Goal: Task Accomplishment & Management: Use online tool/utility

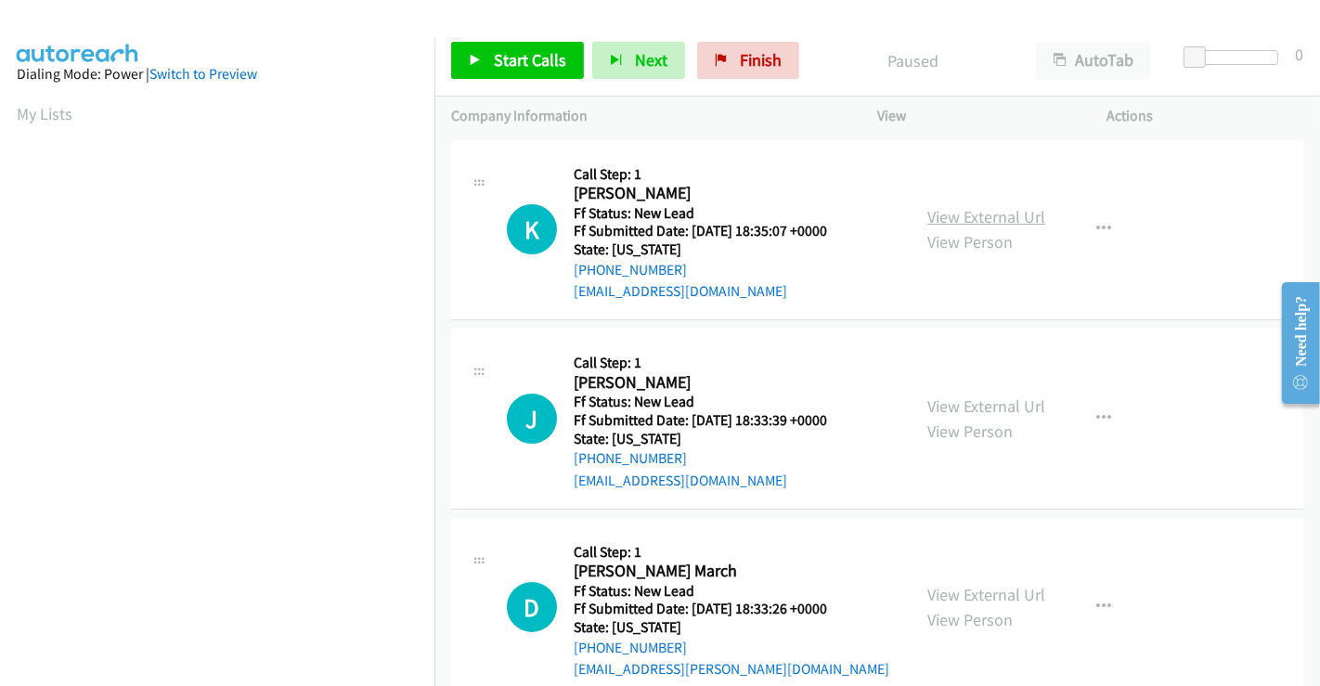
click at [964, 208] on link "View External Url" at bounding box center [986, 216] width 118 height 21
click at [955, 406] on link "View External Url" at bounding box center [986, 405] width 118 height 21
click at [970, 598] on link "View External Url" at bounding box center [986, 594] width 118 height 21
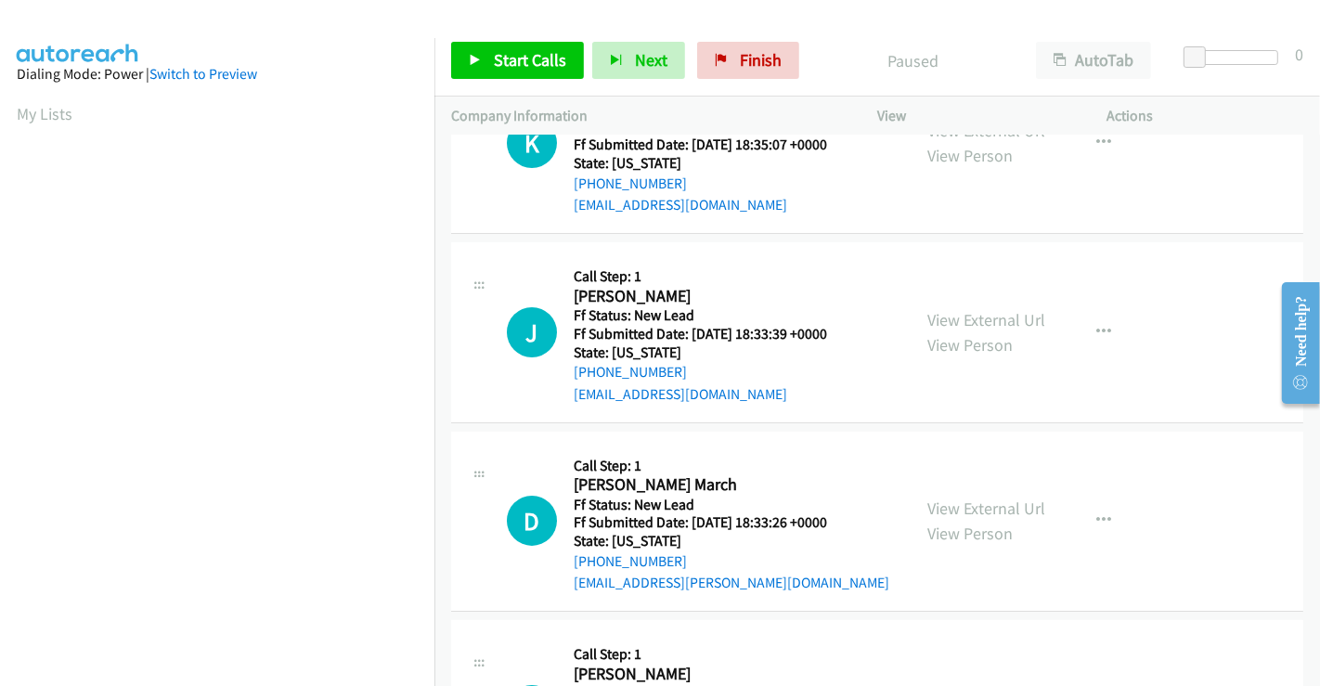
scroll to position [417, 0]
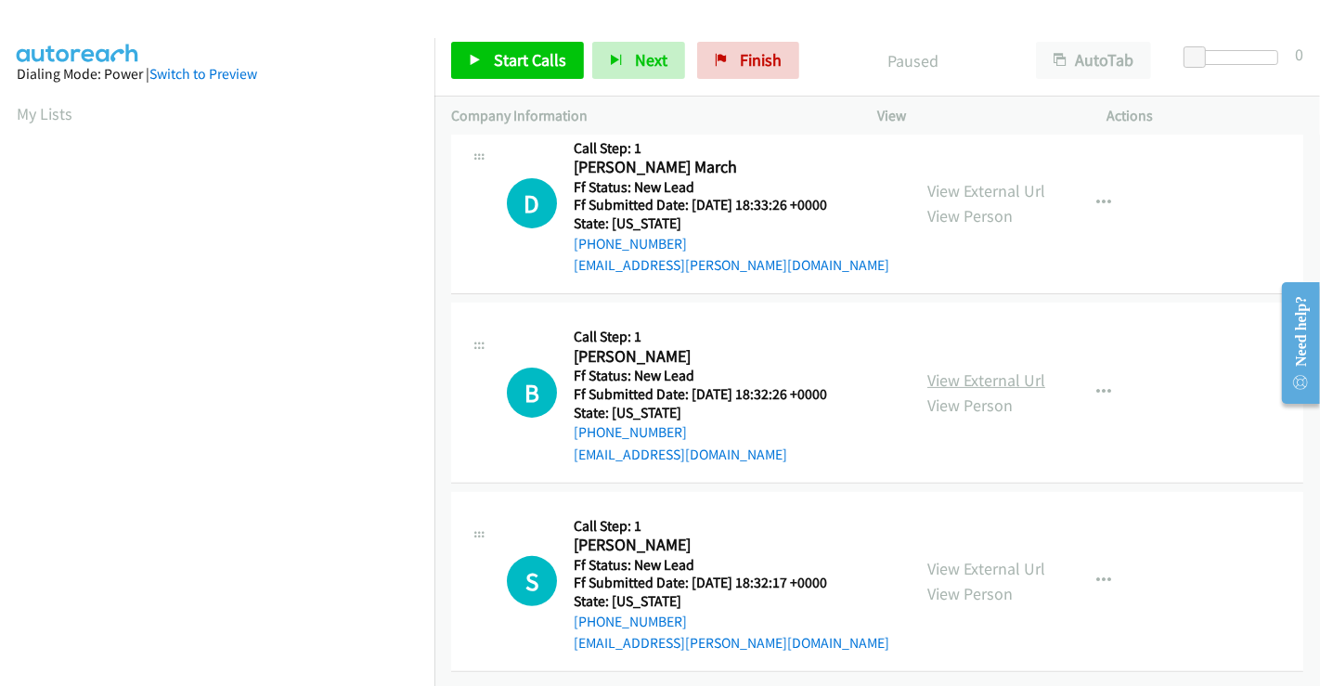
click at [971, 369] on link "View External Url" at bounding box center [986, 379] width 118 height 21
click at [956, 558] on link "View External Url" at bounding box center [986, 568] width 118 height 21
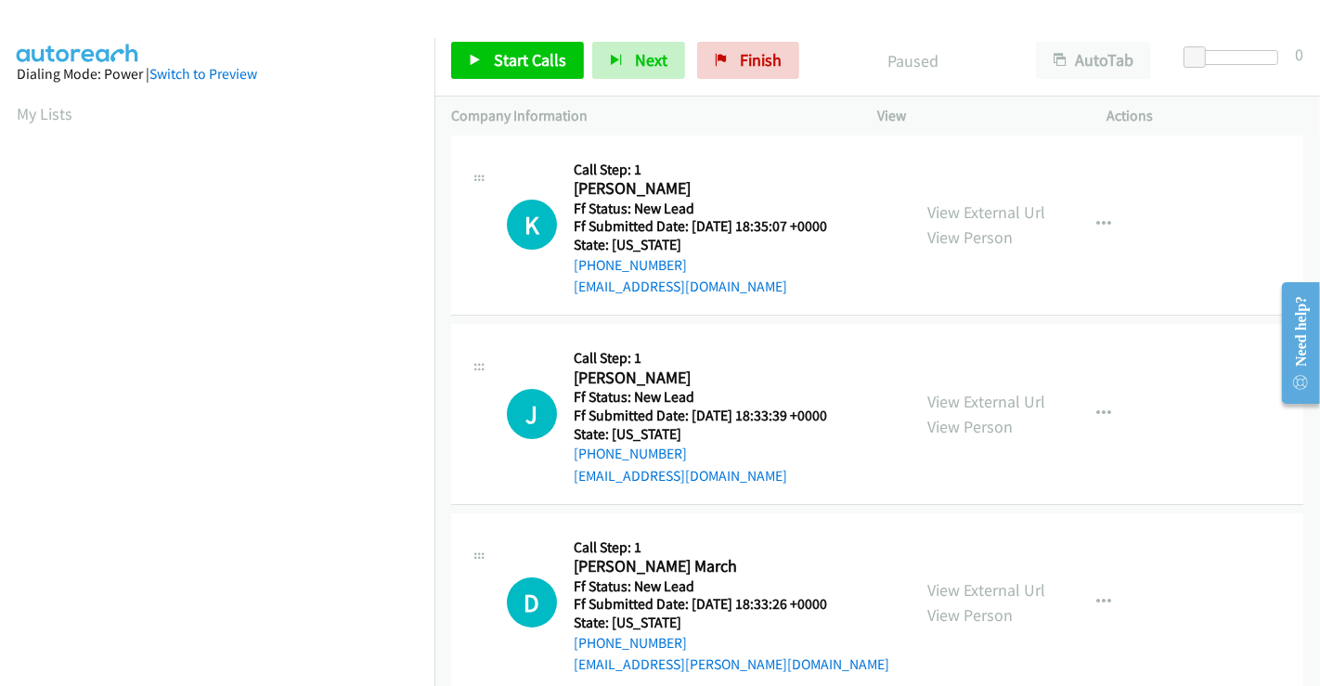
scroll to position [0, 0]
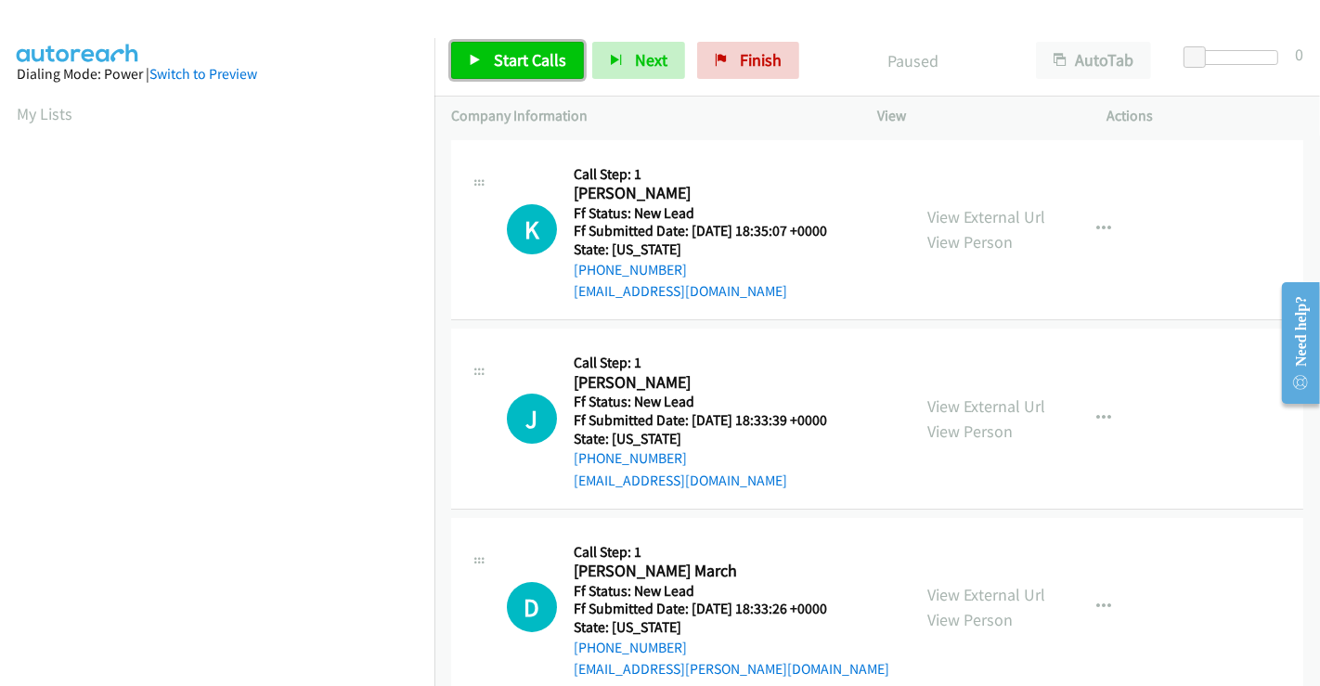
click at [508, 57] on span "Start Calls" at bounding box center [530, 59] width 72 height 21
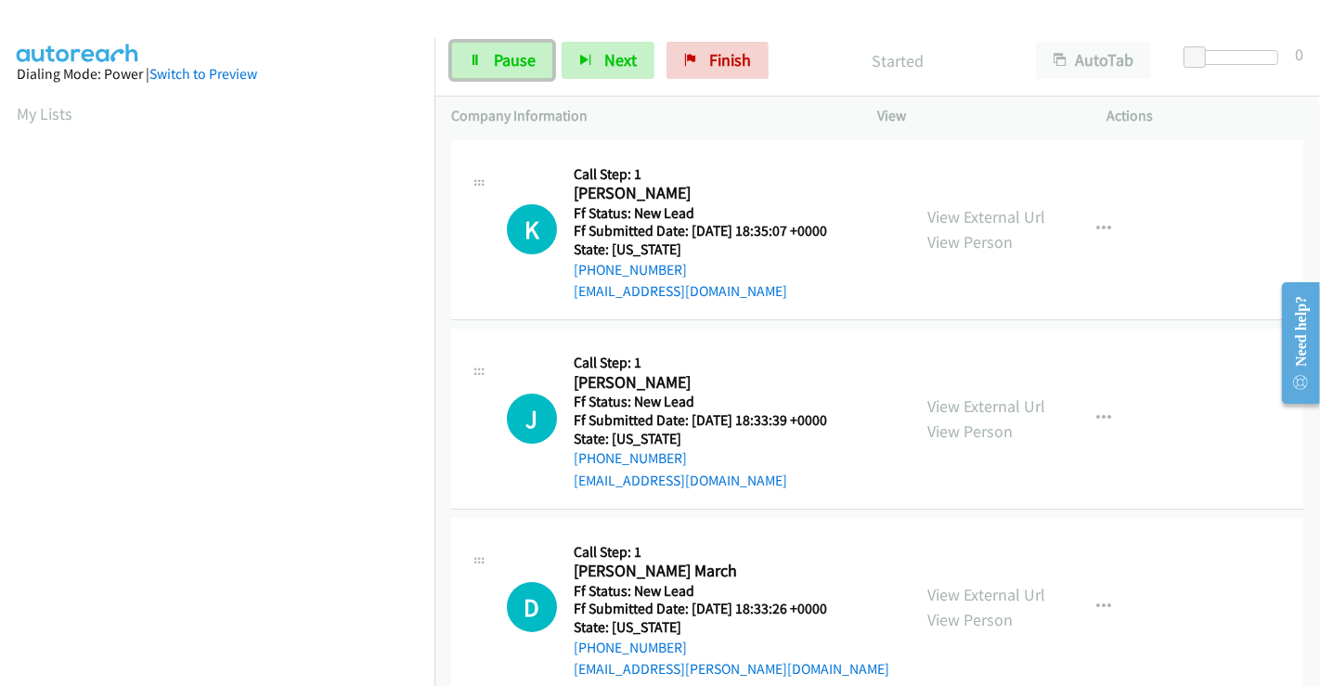
click at [516, 46] on link "Pause" at bounding box center [502, 60] width 102 height 37
click at [474, 59] on icon at bounding box center [475, 61] width 13 height 13
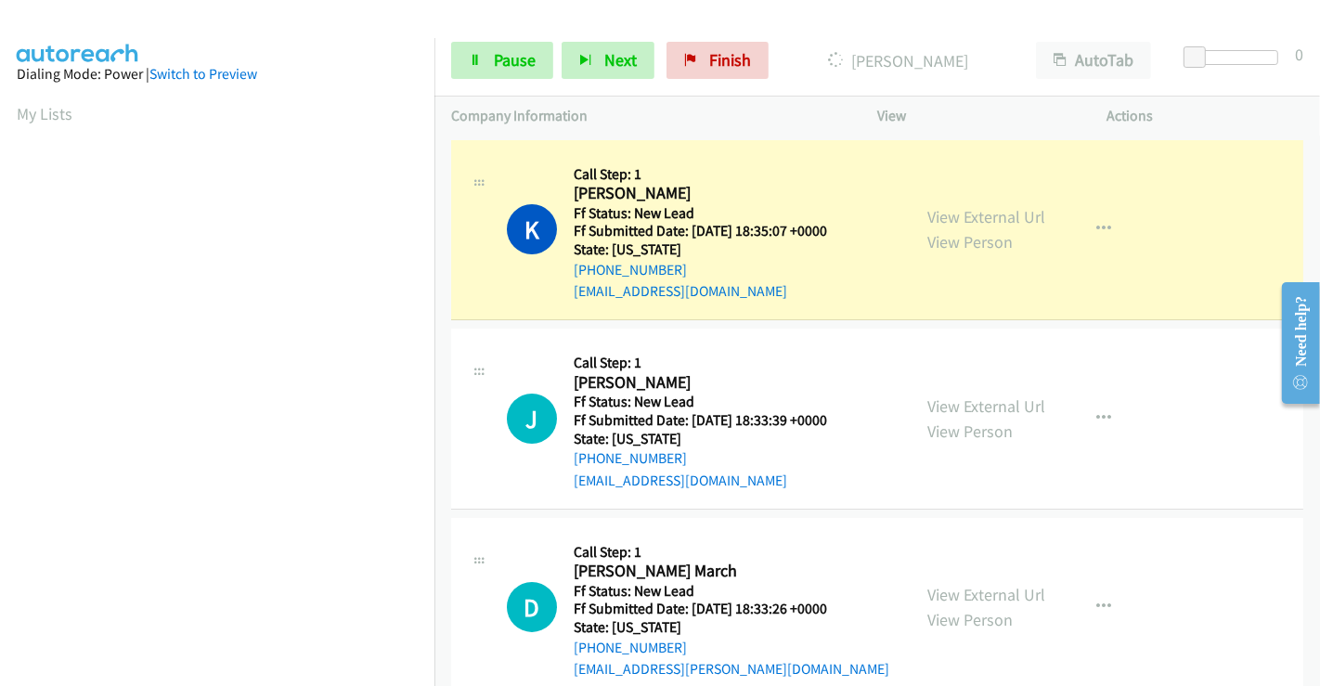
scroll to position [357, 0]
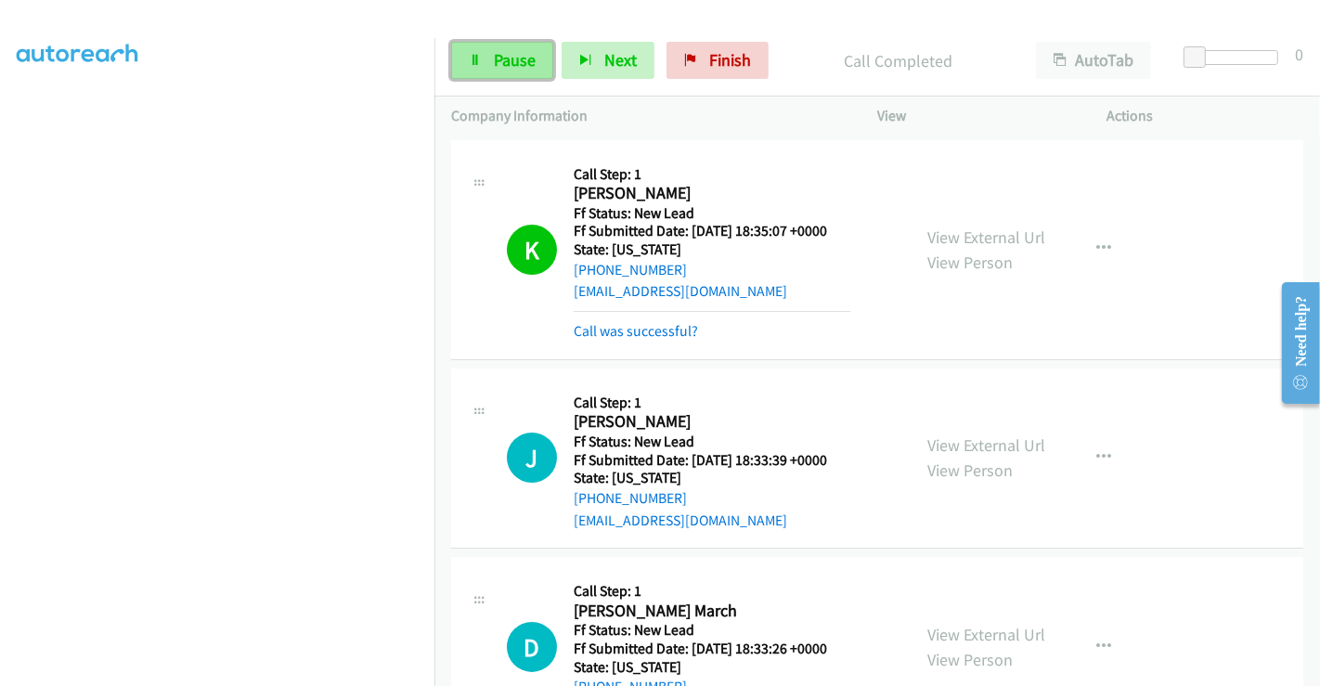
click at [458, 50] on link "Pause" at bounding box center [502, 60] width 102 height 37
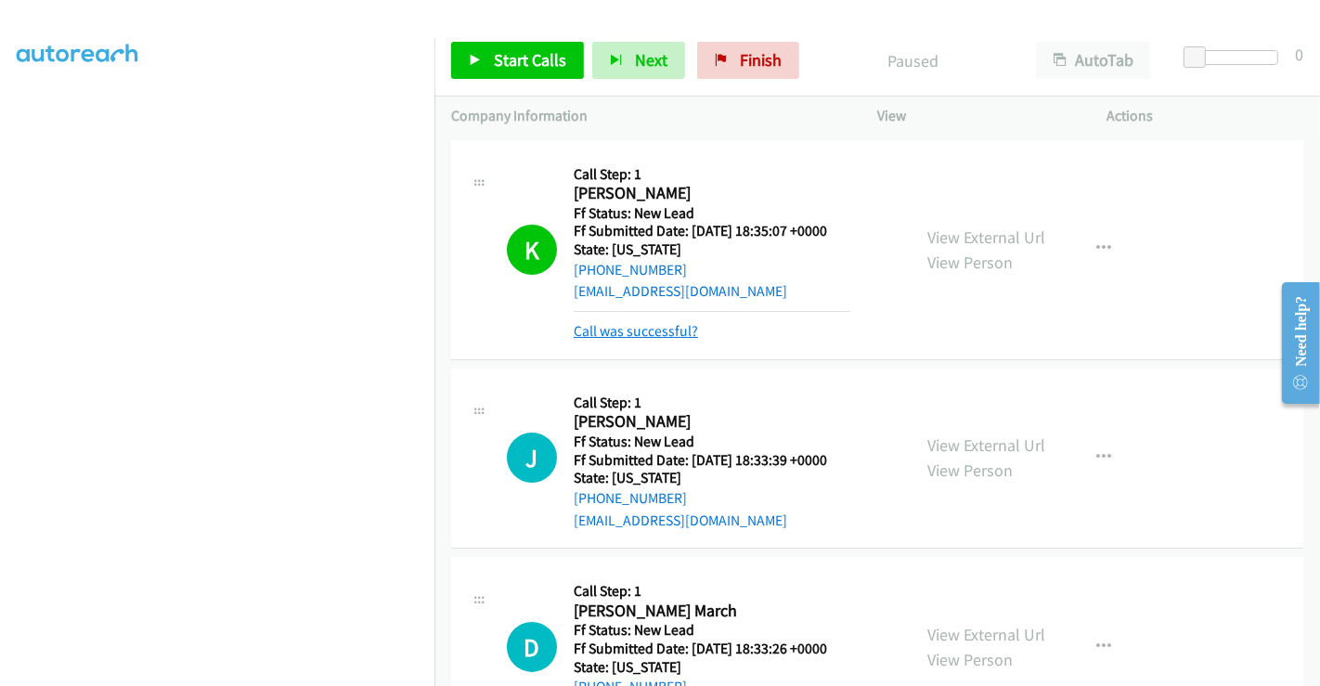
click at [627, 323] on link "Call was successful?" at bounding box center [636, 331] width 124 height 18
click at [666, 330] on link "Call was successful?" at bounding box center [636, 331] width 124 height 18
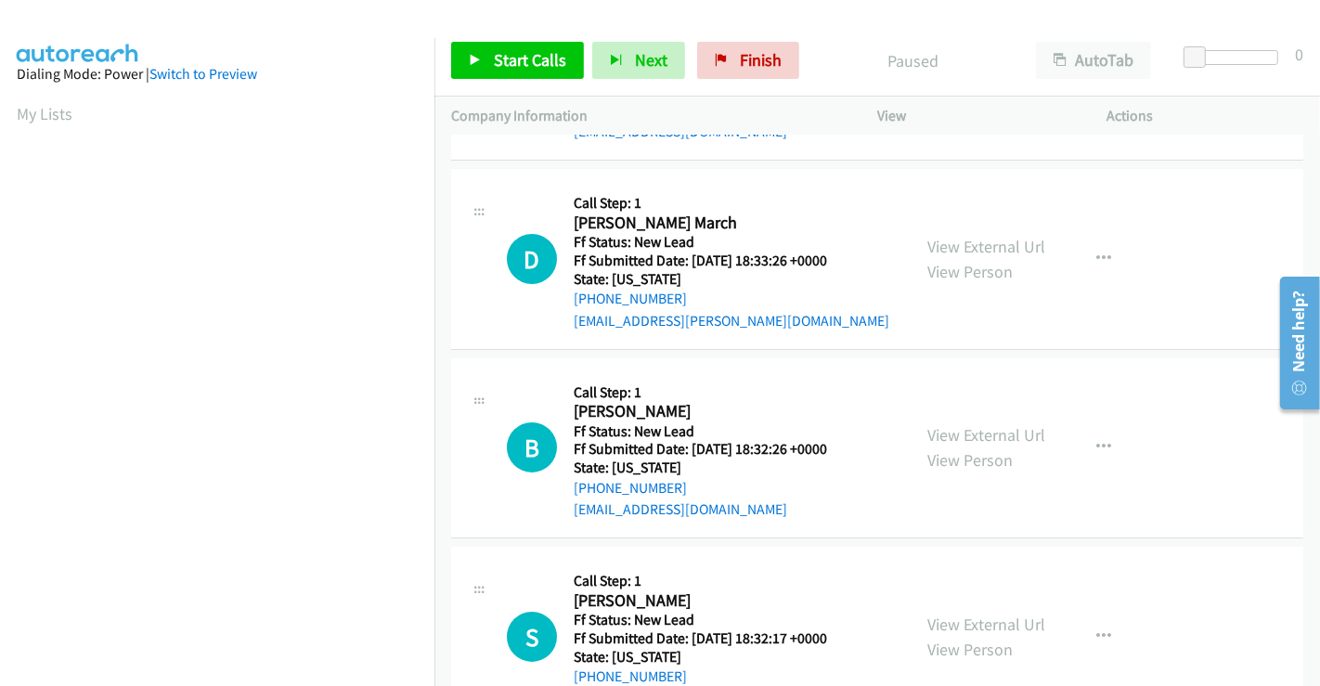
scroll to position [228, 0]
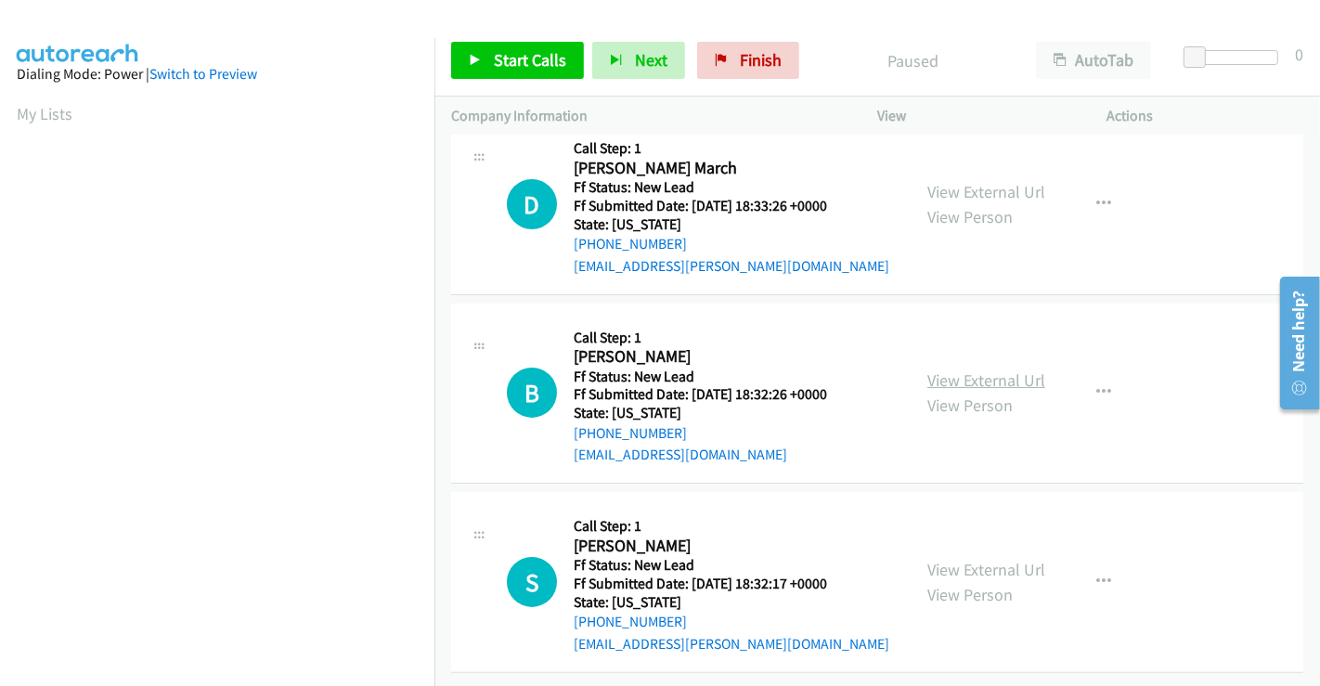
click at [988, 369] on link "View External Url" at bounding box center [986, 379] width 118 height 21
click at [967, 559] on link "View External Url" at bounding box center [986, 569] width 118 height 21
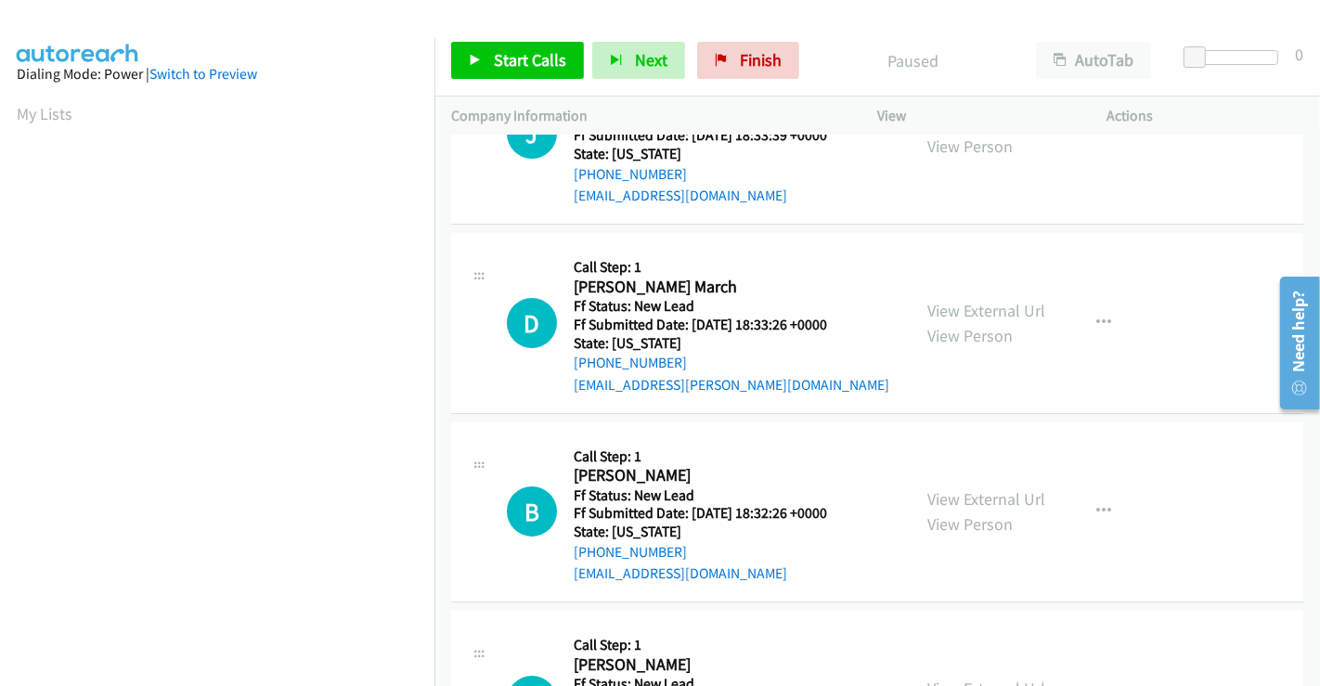
scroll to position [0, 0]
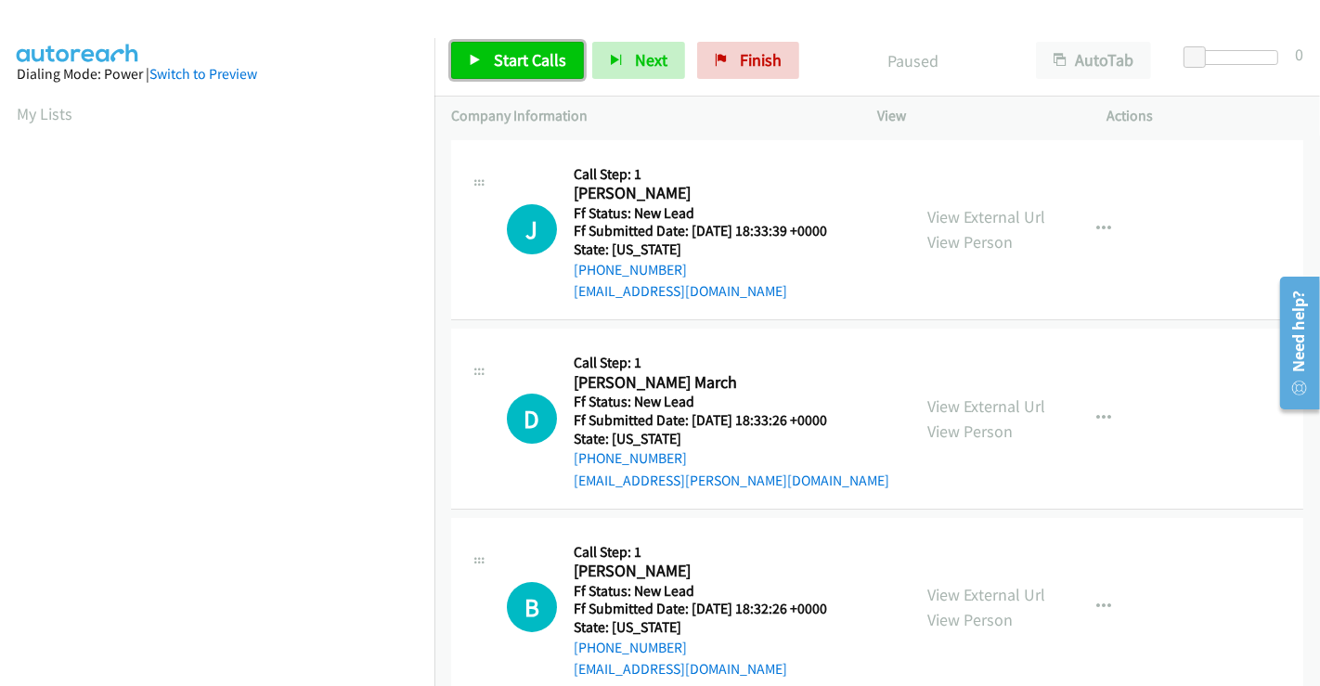
click at [506, 58] on span "Start Calls" at bounding box center [530, 59] width 72 height 21
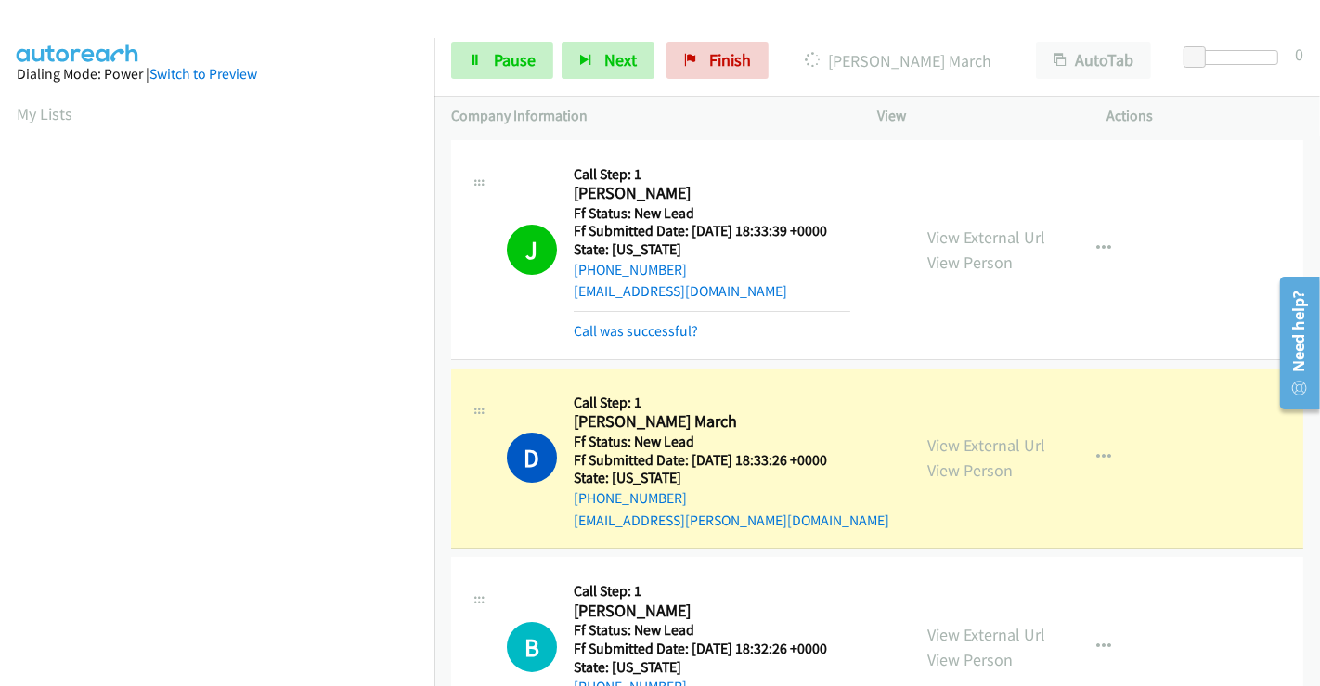
scroll to position [357, 0]
click at [647, 332] on link "Call was successful?" at bounding box center [636, 331] width 124 height 18
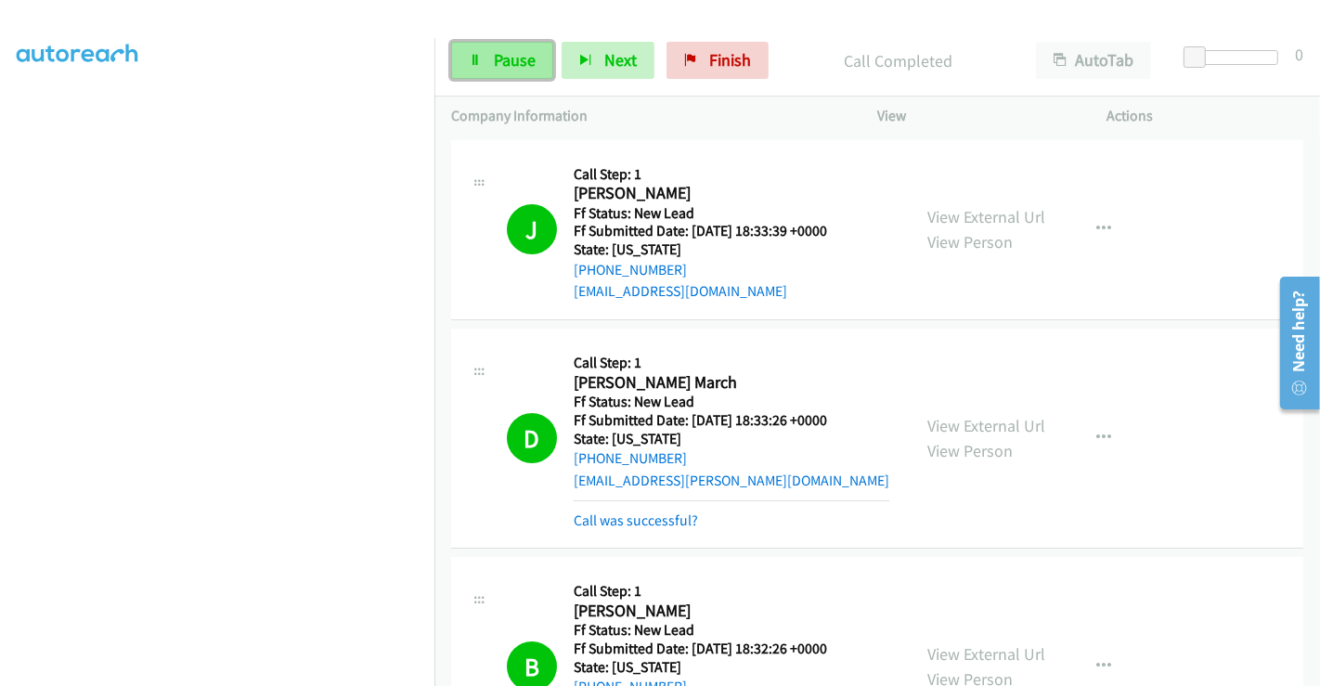
click at [490, 58] on link "Pause" at bounding box center [502, 60] width 102 height 37
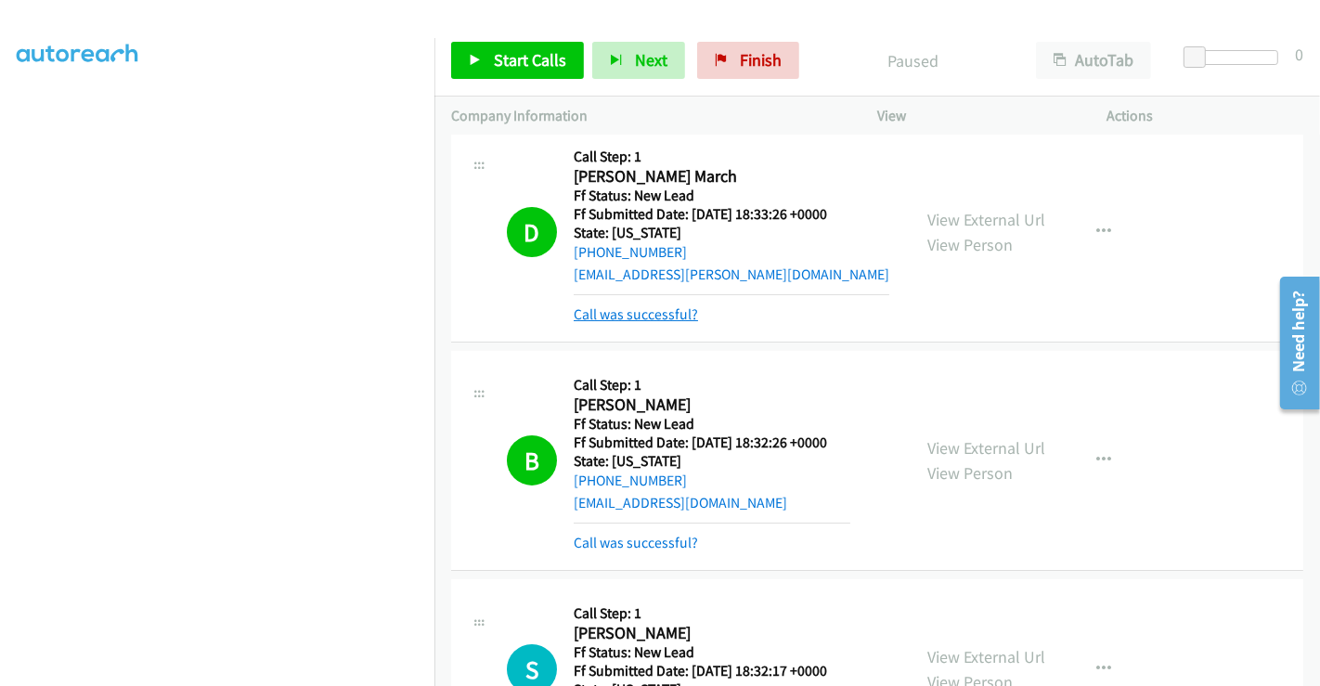
click at [631, 311] on link "Call was successful?" at bounding box center [636, 314] width 124 height 18
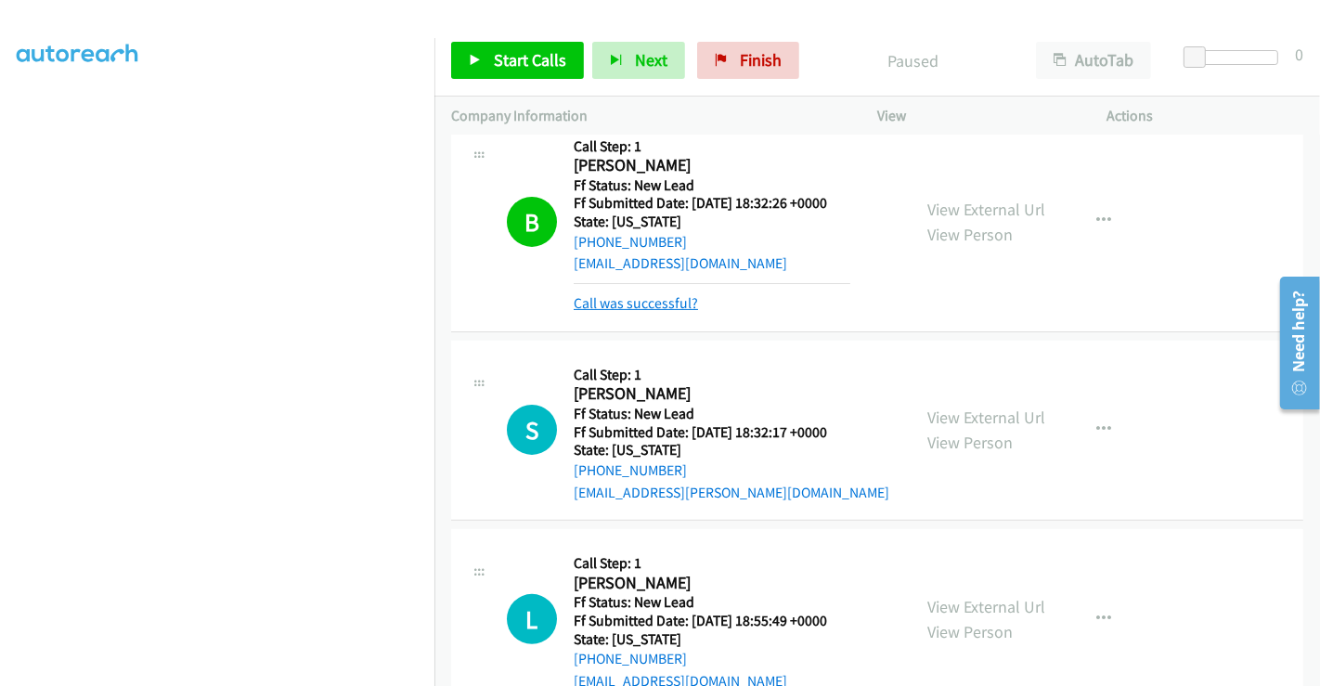
scroll to position [412, 0]
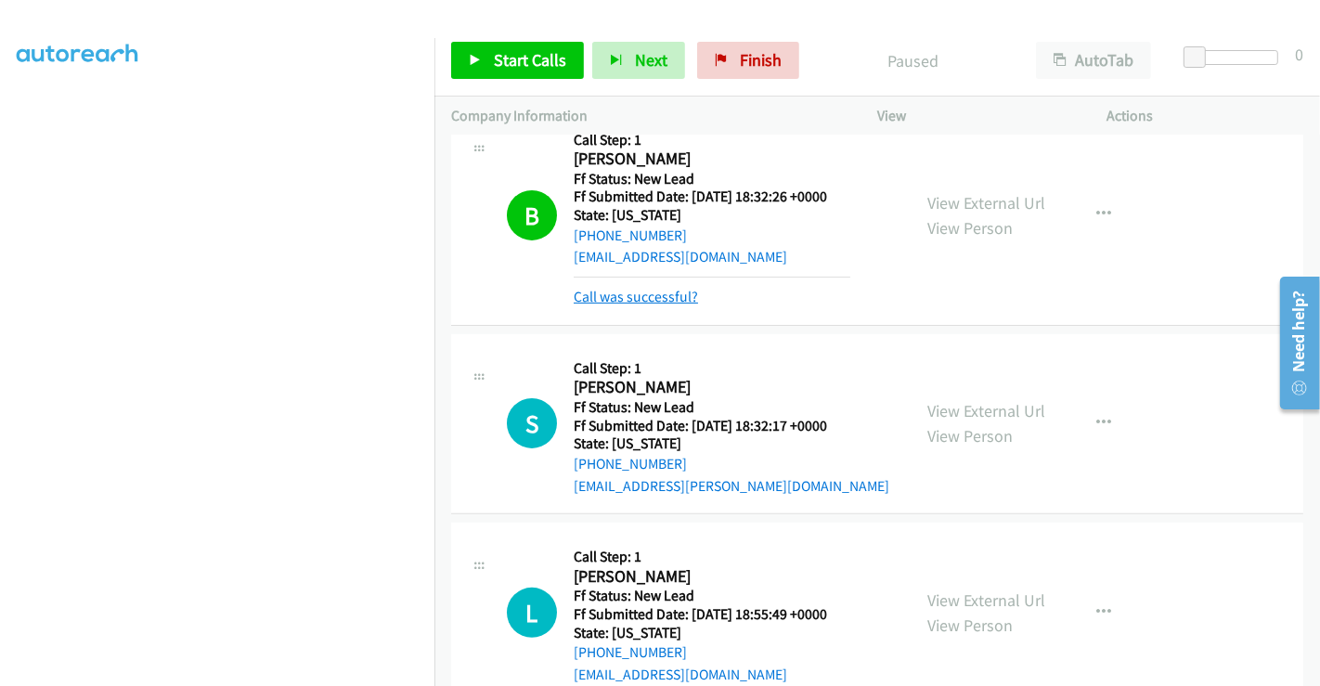
click at [634, 290] on link "Call was successful?" at bounding box center [636, 297] width 124 height 18
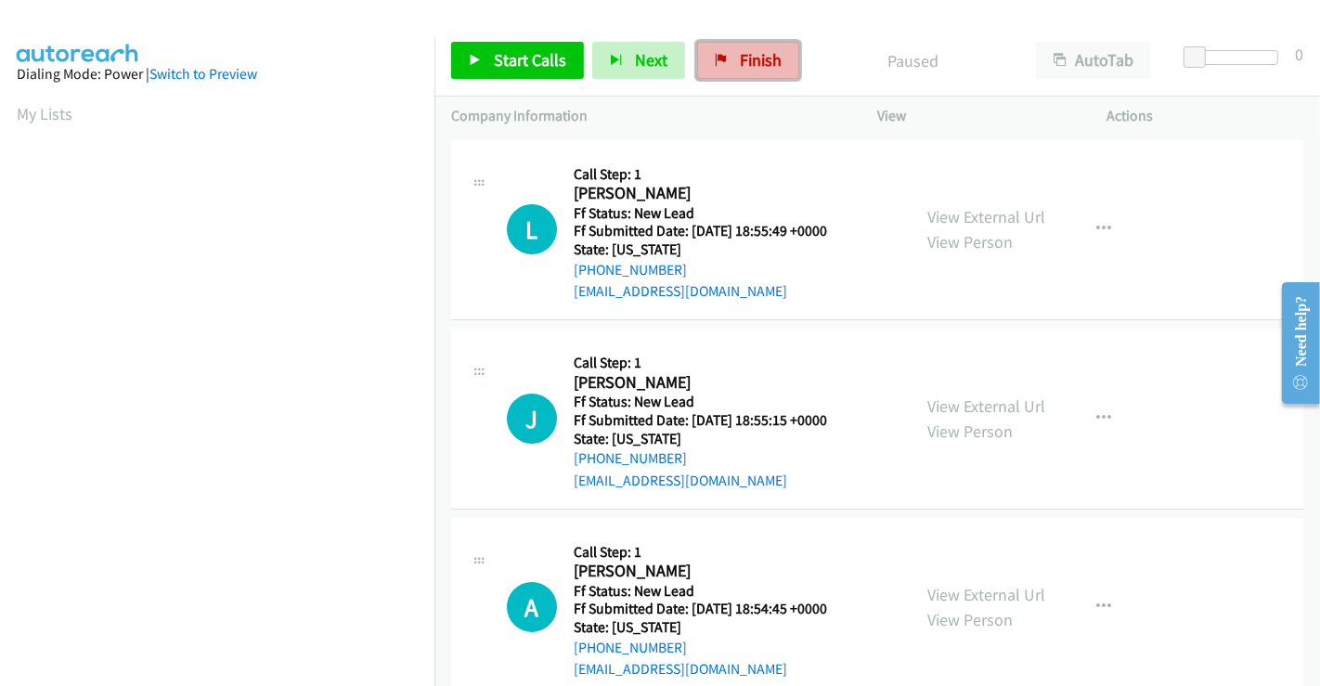
click at [765, 49] on span "Finish" at bounding box center [761, 59] width 42 height 21
